Goal: Transaction & Acquisition: Purchase product/service

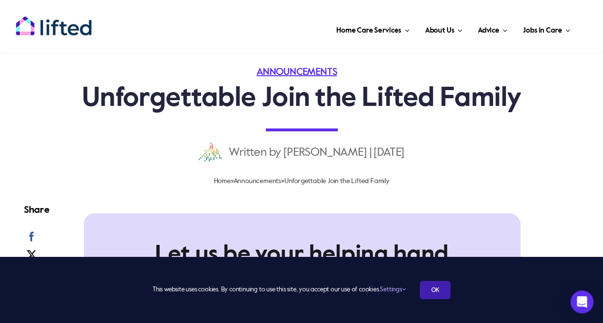
click at [436, 293] on link "OK" at bounding box center [434, 290] width 31 height 18
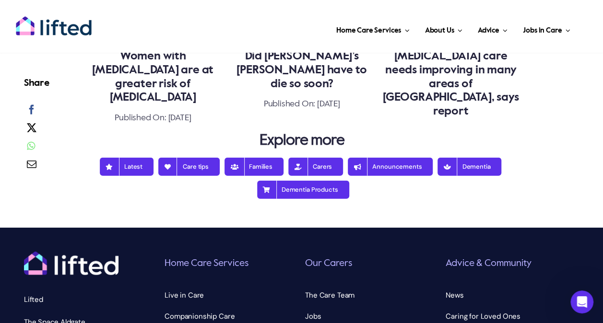
scroll to position [1125, 0]
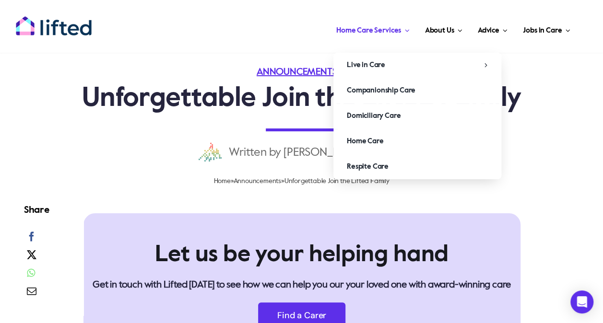
click at [404, 32] on span "Main Menu" at bounding box center [405, 30] width 8 height 7
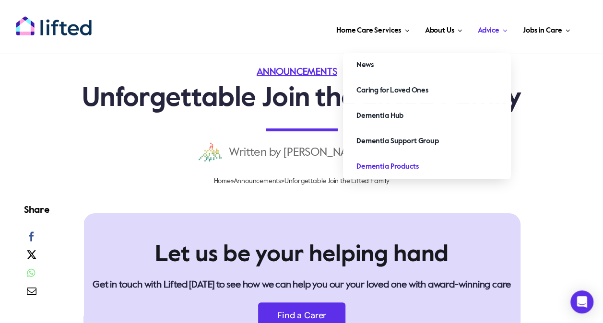
click at [389, 166] on span "Dementia Products" at bounding box center [387, 166] width 62 height 15
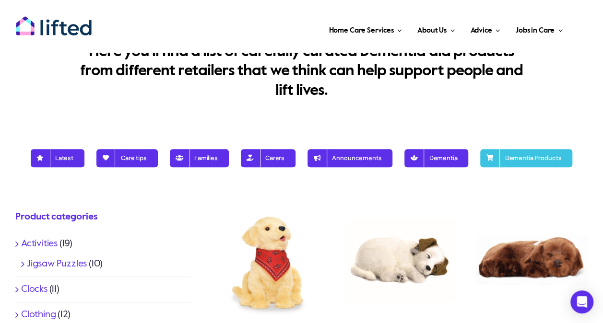
scroll to position [165, 0]
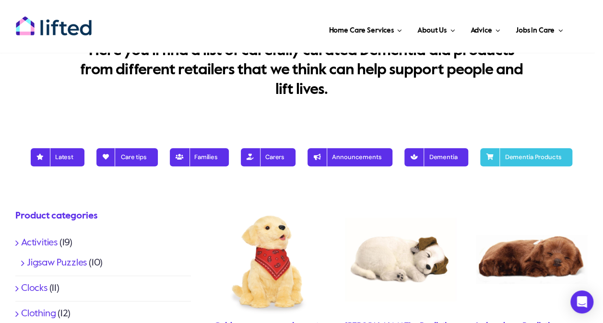
click at [528, 154] on span "Dementia Products" at bounding box center [526, 157] width 70 height 8
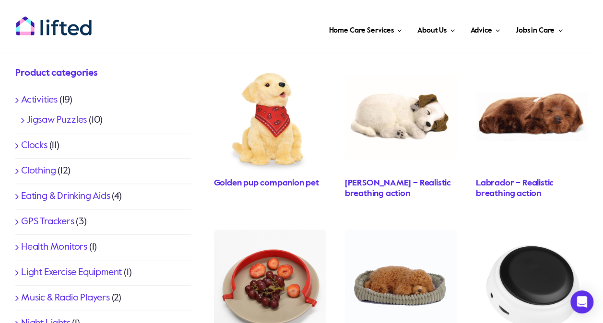
scroll to position [317, 0]
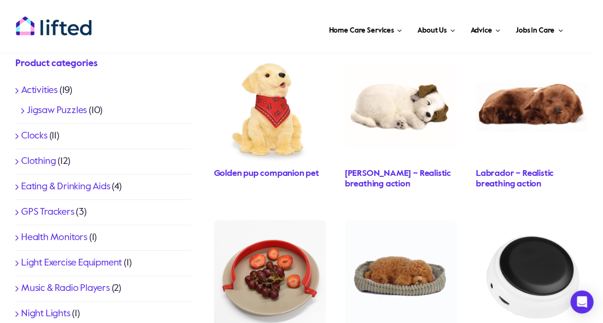
click at [40, 208] on link "GPS Trackers" at bounding box center [47, 213] width 53 height 10
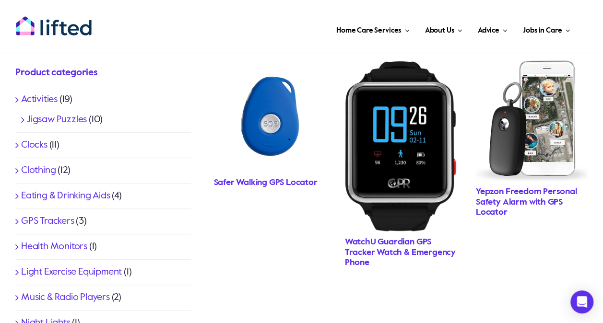
scroll to position [309, 0]
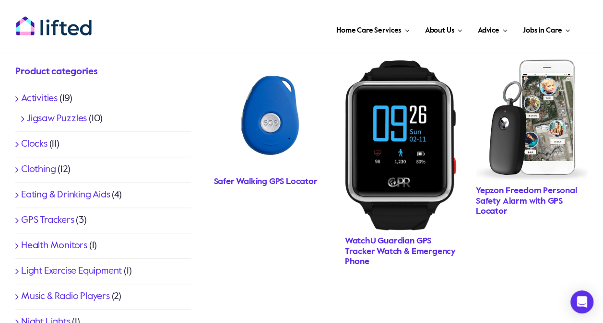
click at [265, 177] on h2 "Safer Walking GPS Locator" at bounding box center [270, 182] width 112 height 11
click at [263, 112] on img "RAVT01Storyandsons_1152x1152" at bounding box center [270, 115] width 112 height 112
